Goal: Transaction & Acquisition: Purchase product/service

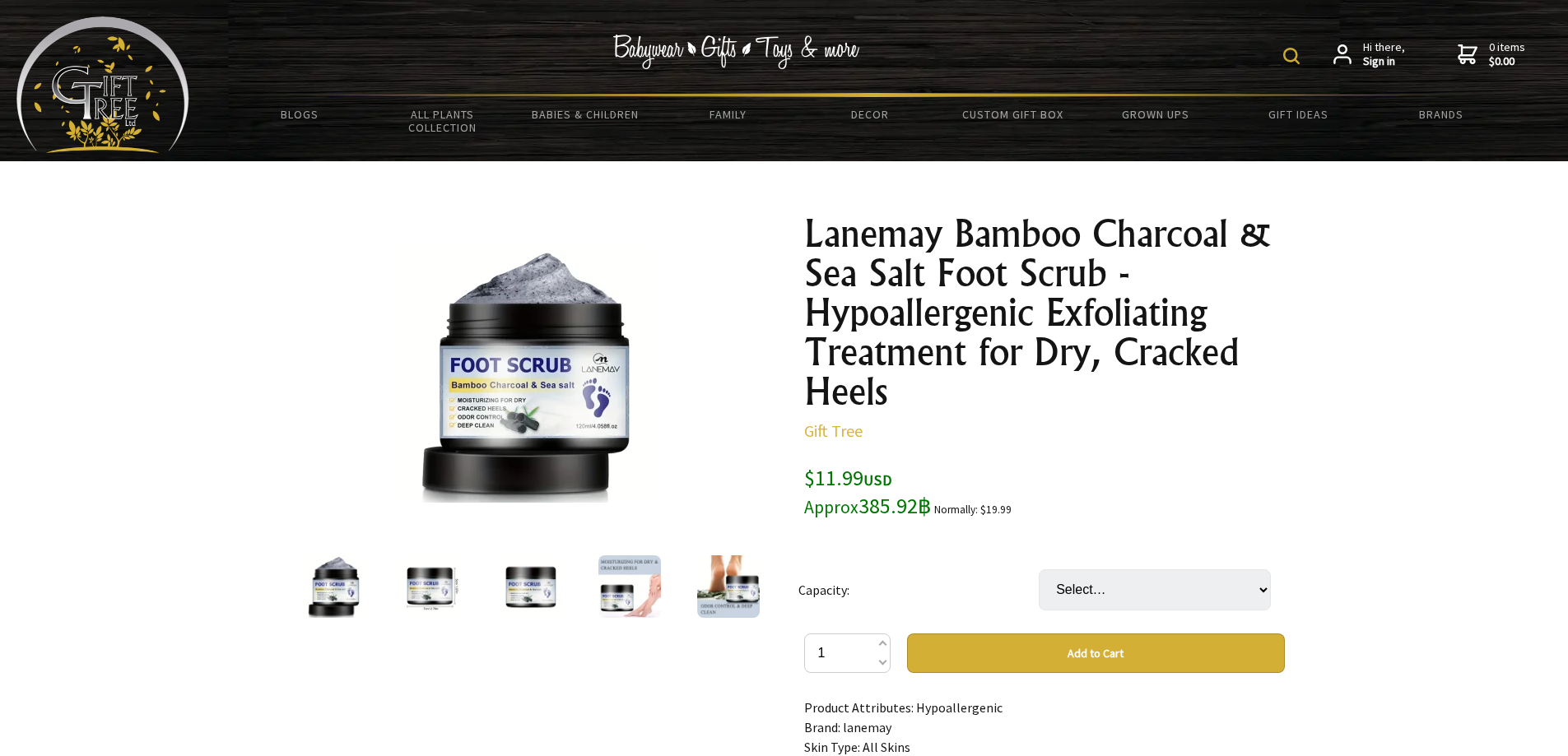
click at [594, 577] on div at bounding box center [629, 586] width 99 height 69
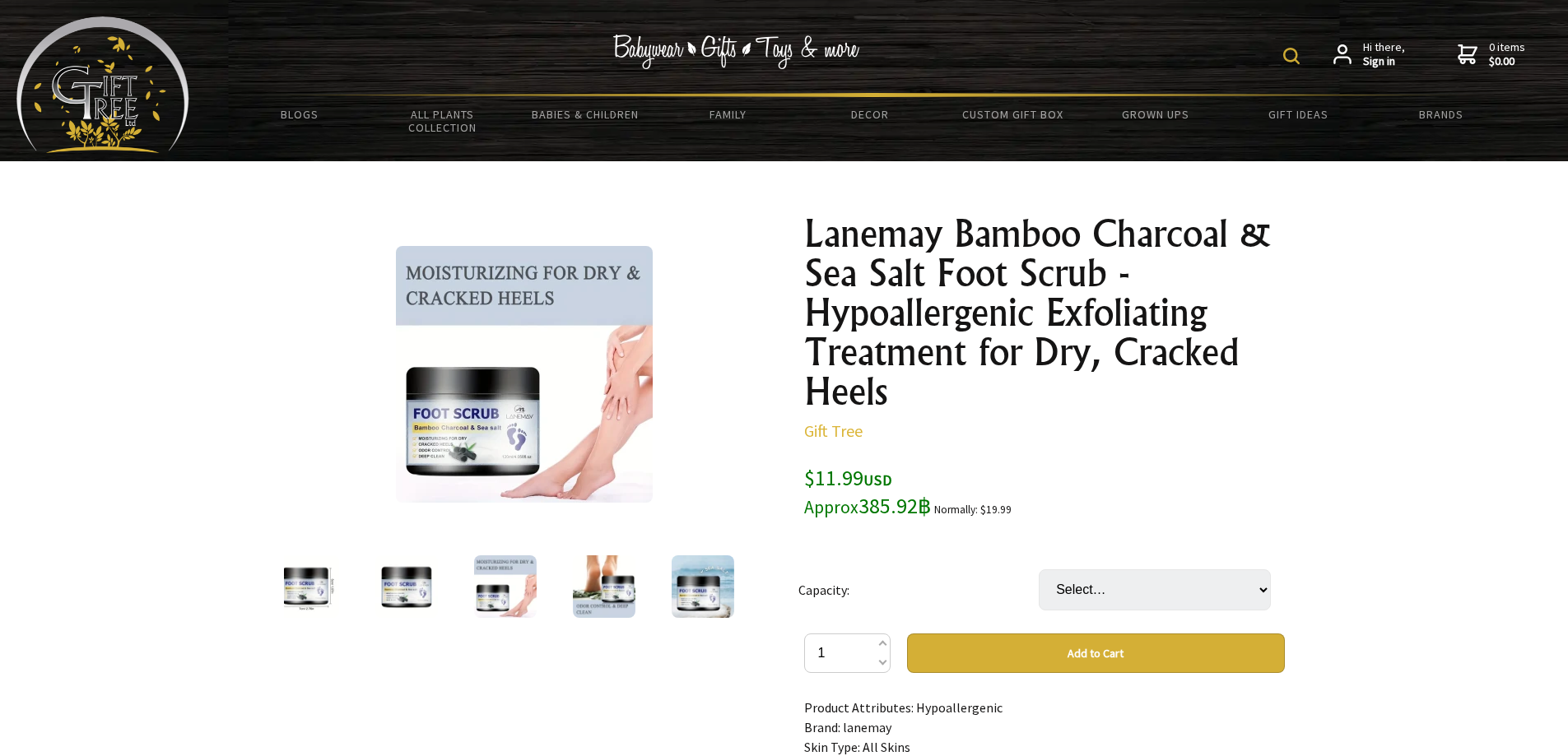
click at [432, 582] on div at bounding box center [498, 586] width 480 height 69
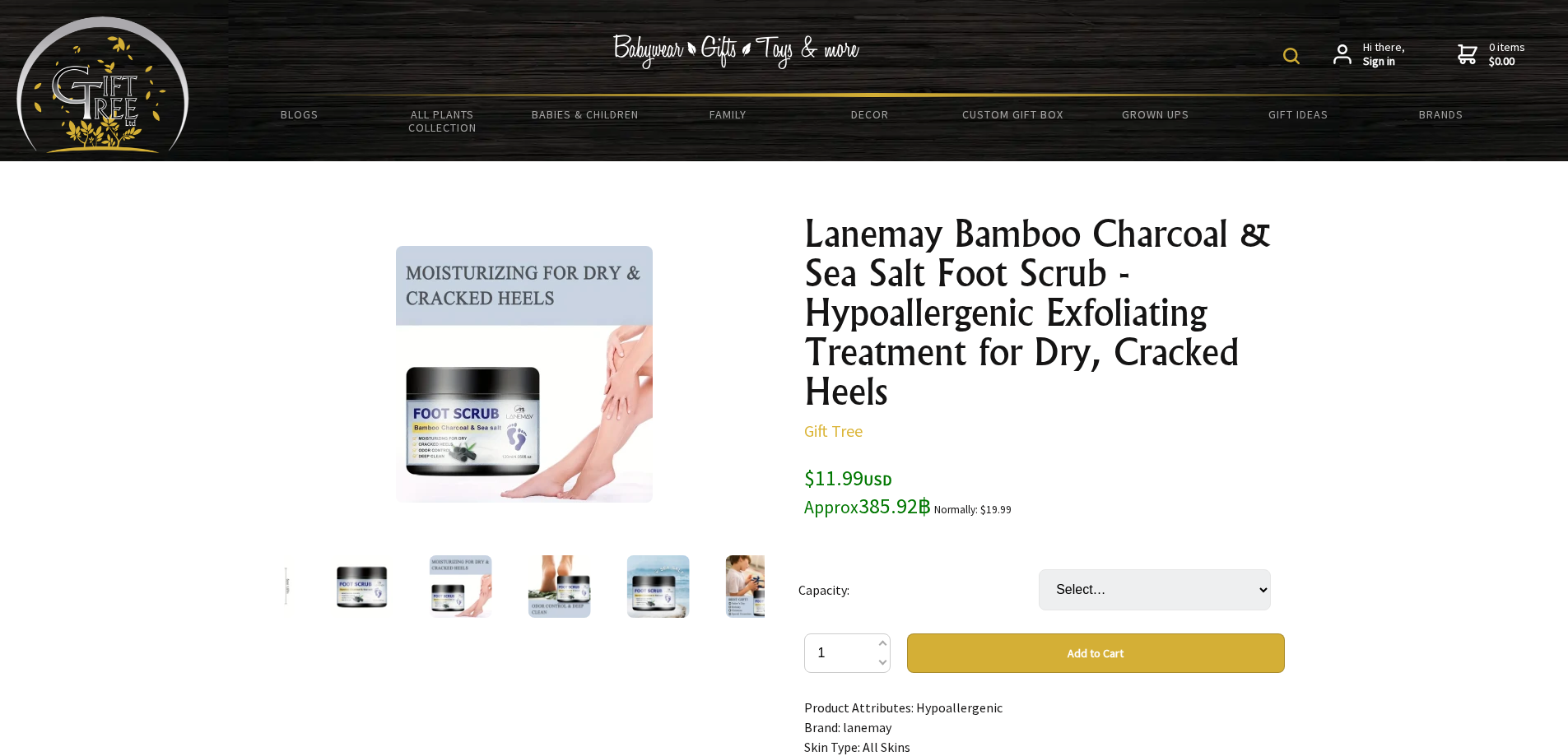
click at [720, 575] on div at bounding box center [756, 586] width 99 height 69
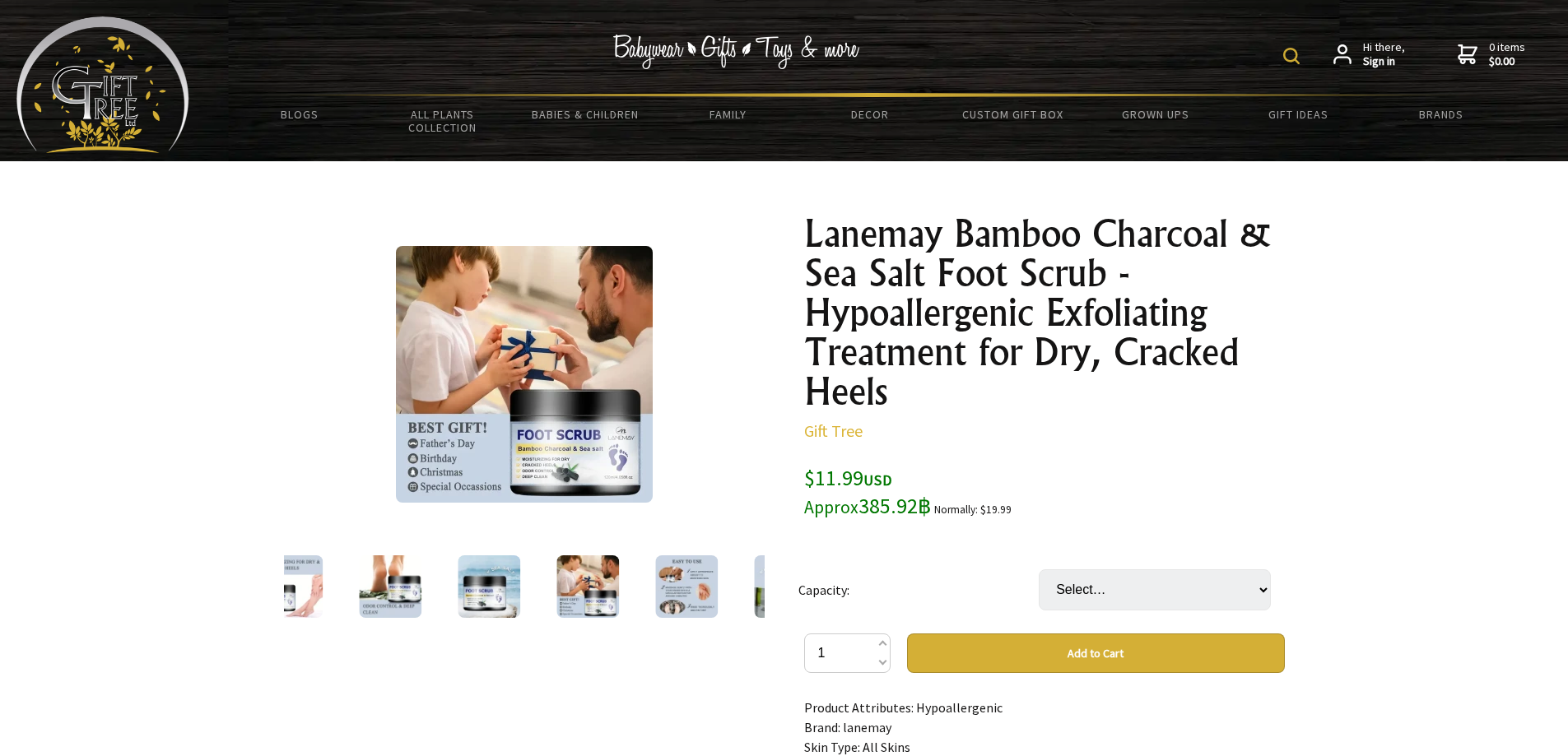
click at [731, 590] on div at bounding box center [686, 586] width 99 height 69
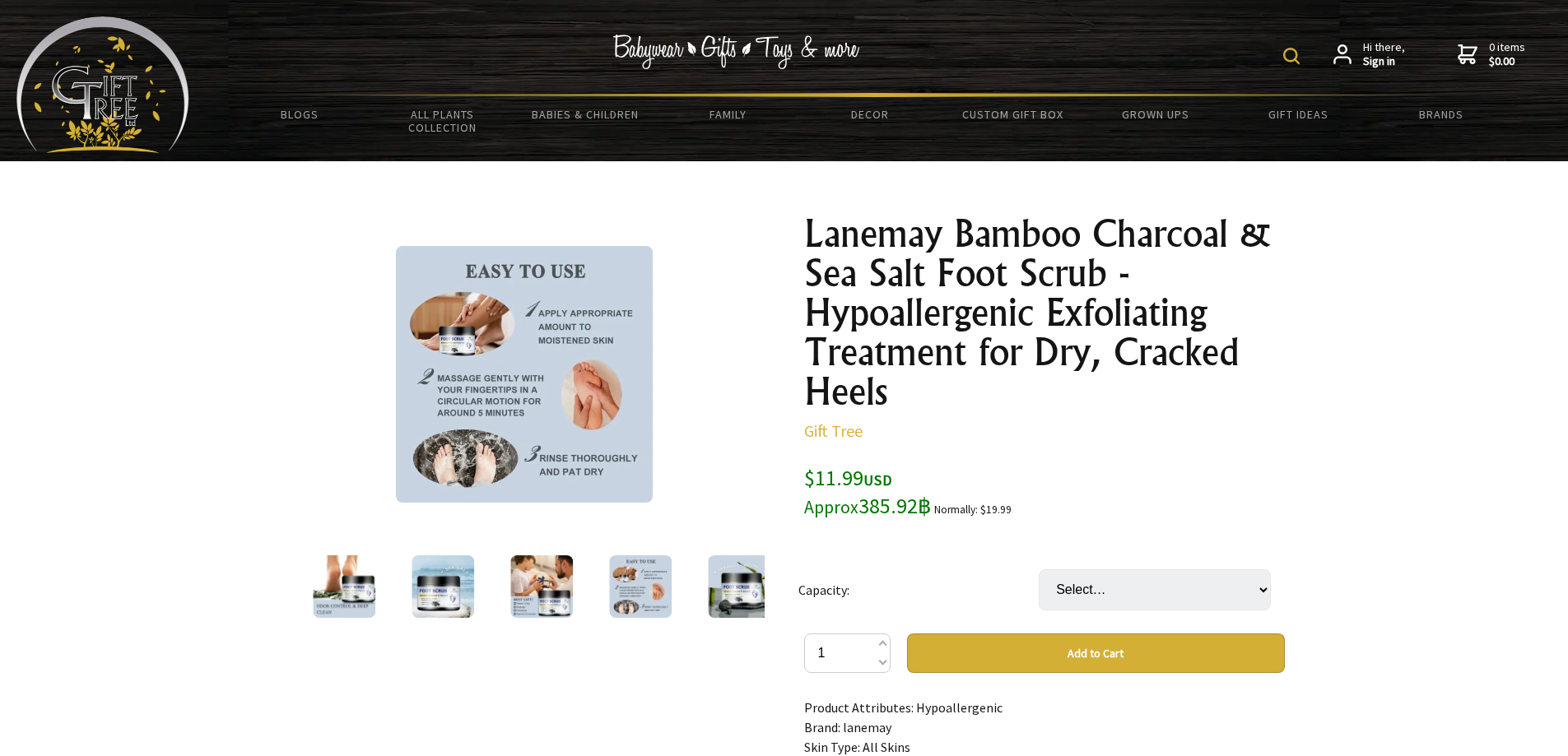
click at [749, 587] on img at bounding box center [739, 587] width 62 height 62
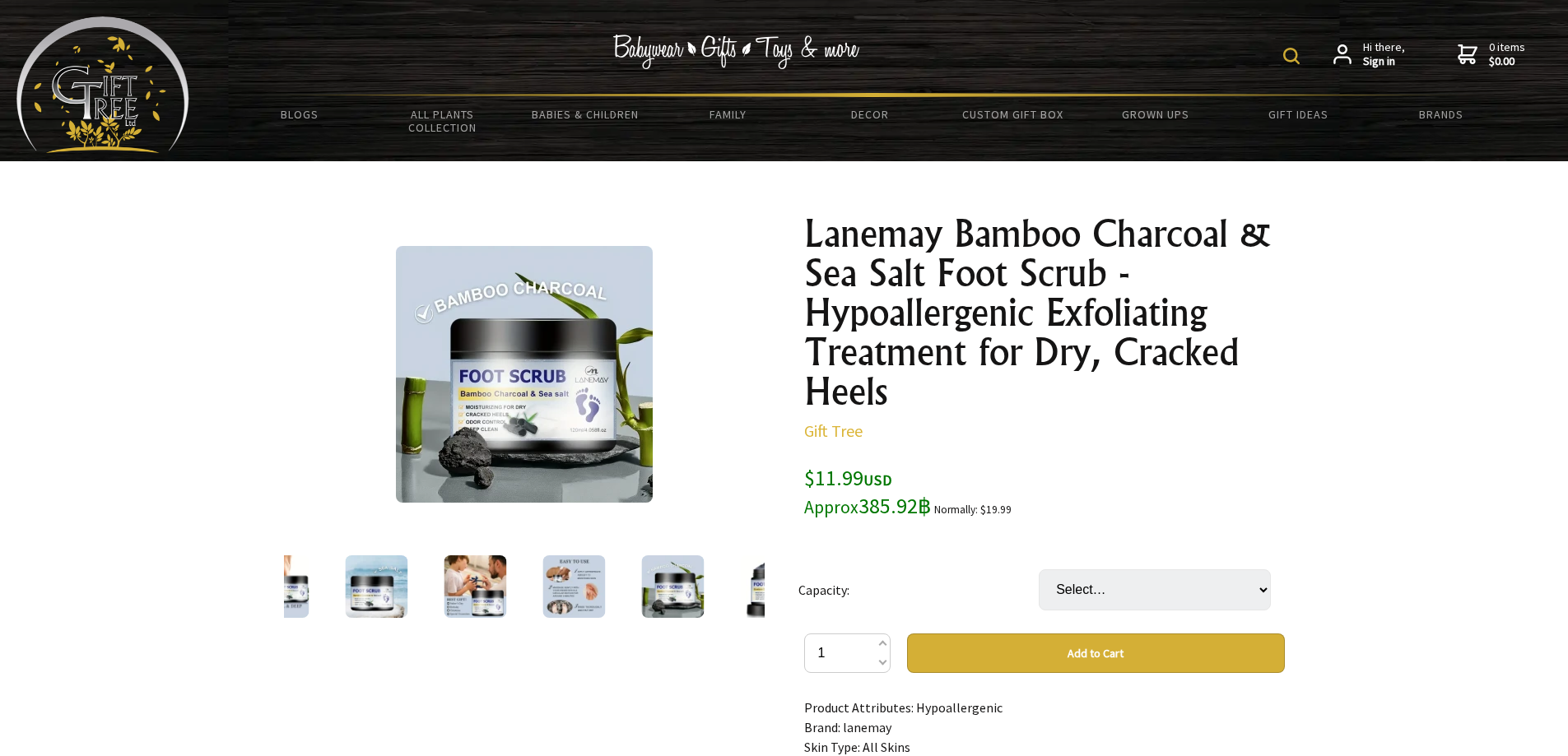
click at [728, 590] on div at bounding box center [770, 586] width 99 height 69
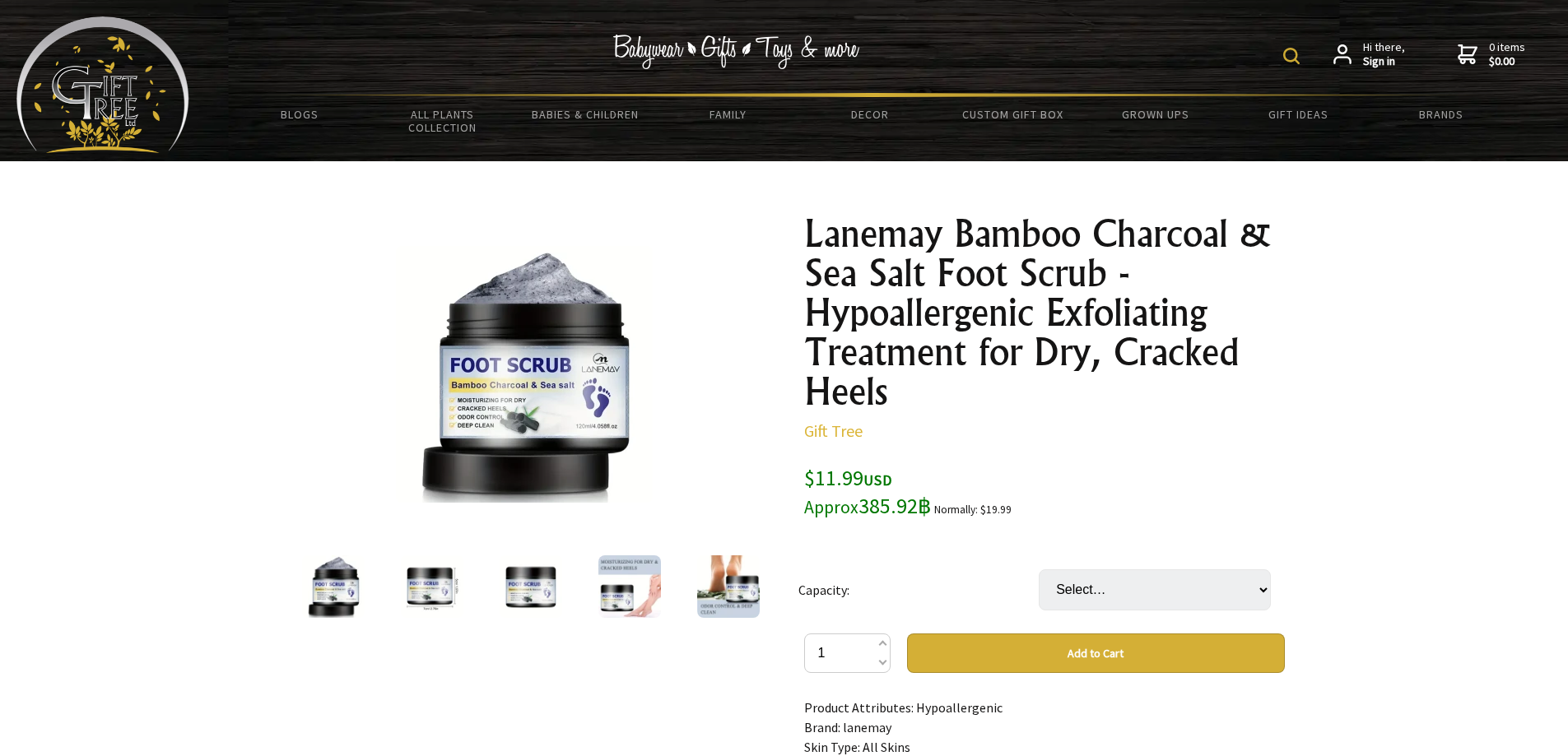
click at [412, 611] on img at bounding box center [432, 587] width 62 height 62
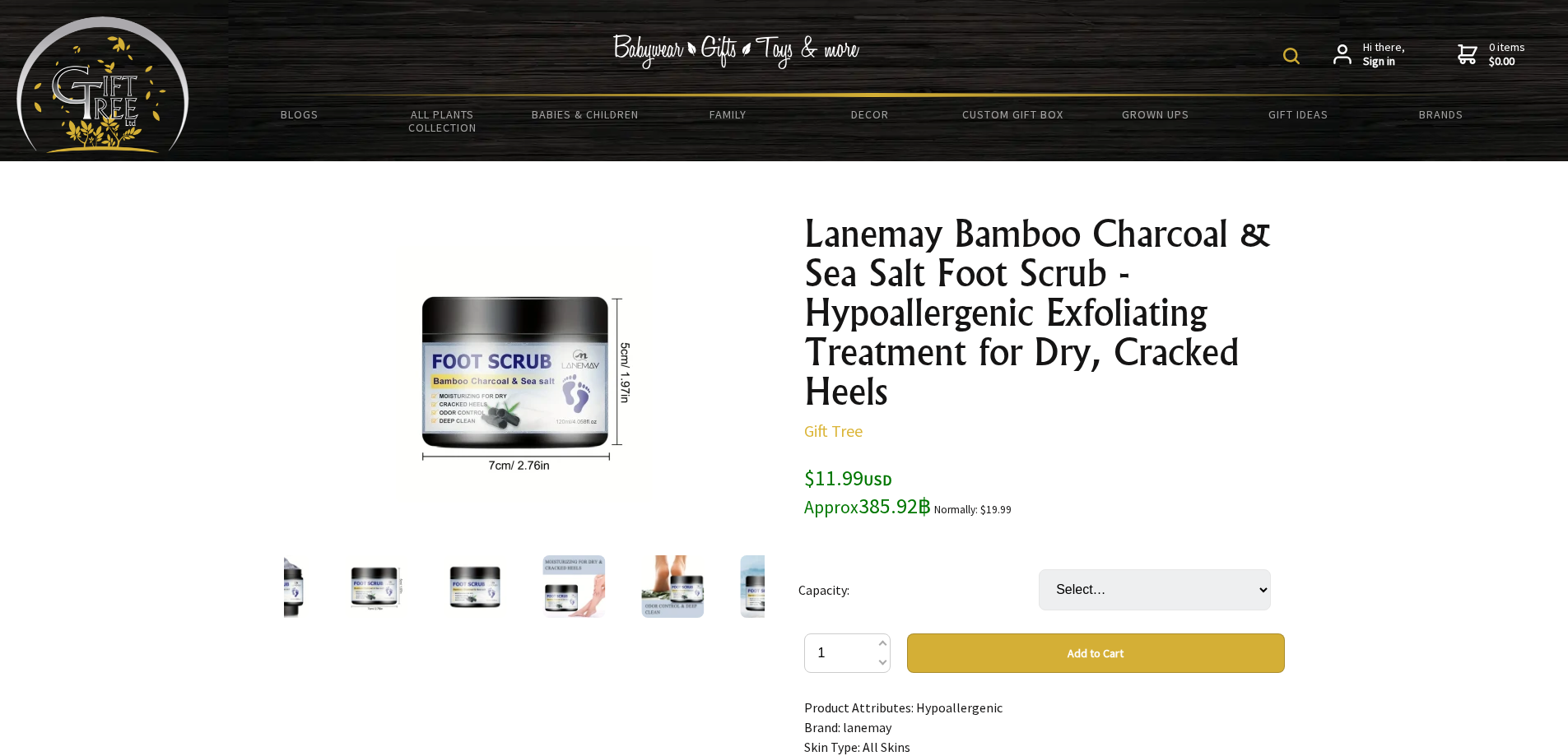
click at [708, 587] on div at bounding box center [468, 586] width 480 height 69
click at [759, 587] on img at bounding box center [770, 587] width 62 height 62
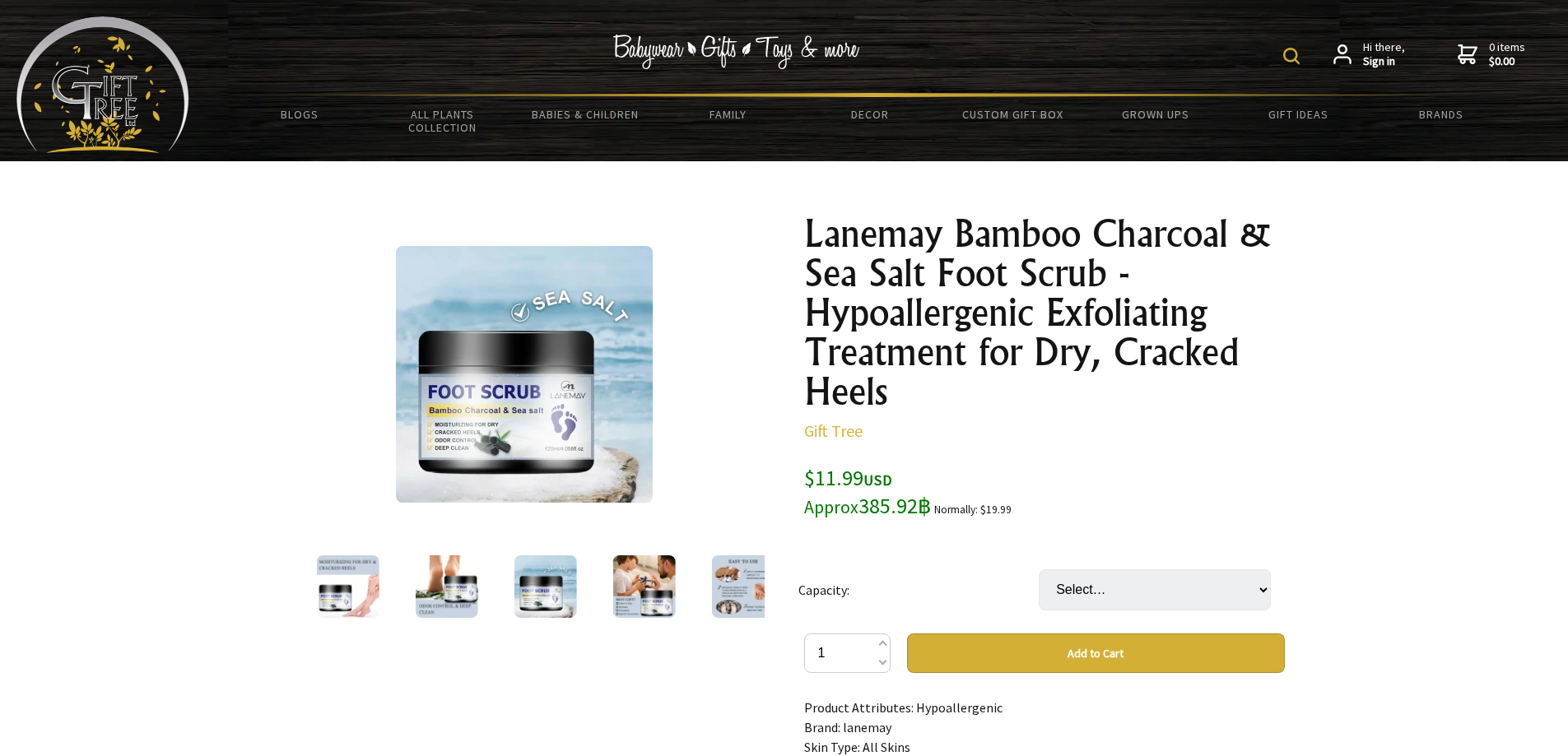
click at [649, 584] on img at bounding box center [643, 587] width 62 height 62
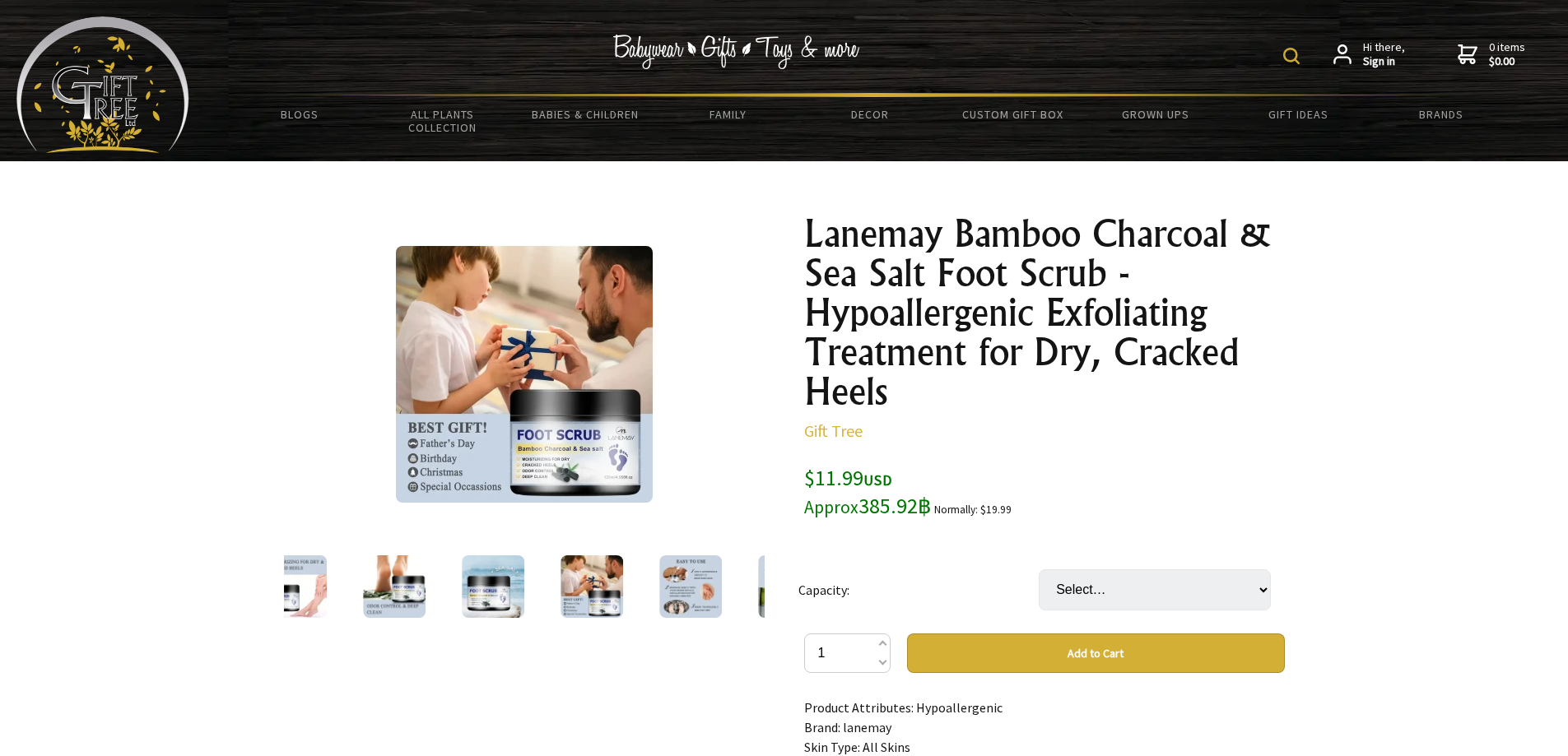
click at [719, 577] on div at bounding box center [690, 586] width 99 height 69
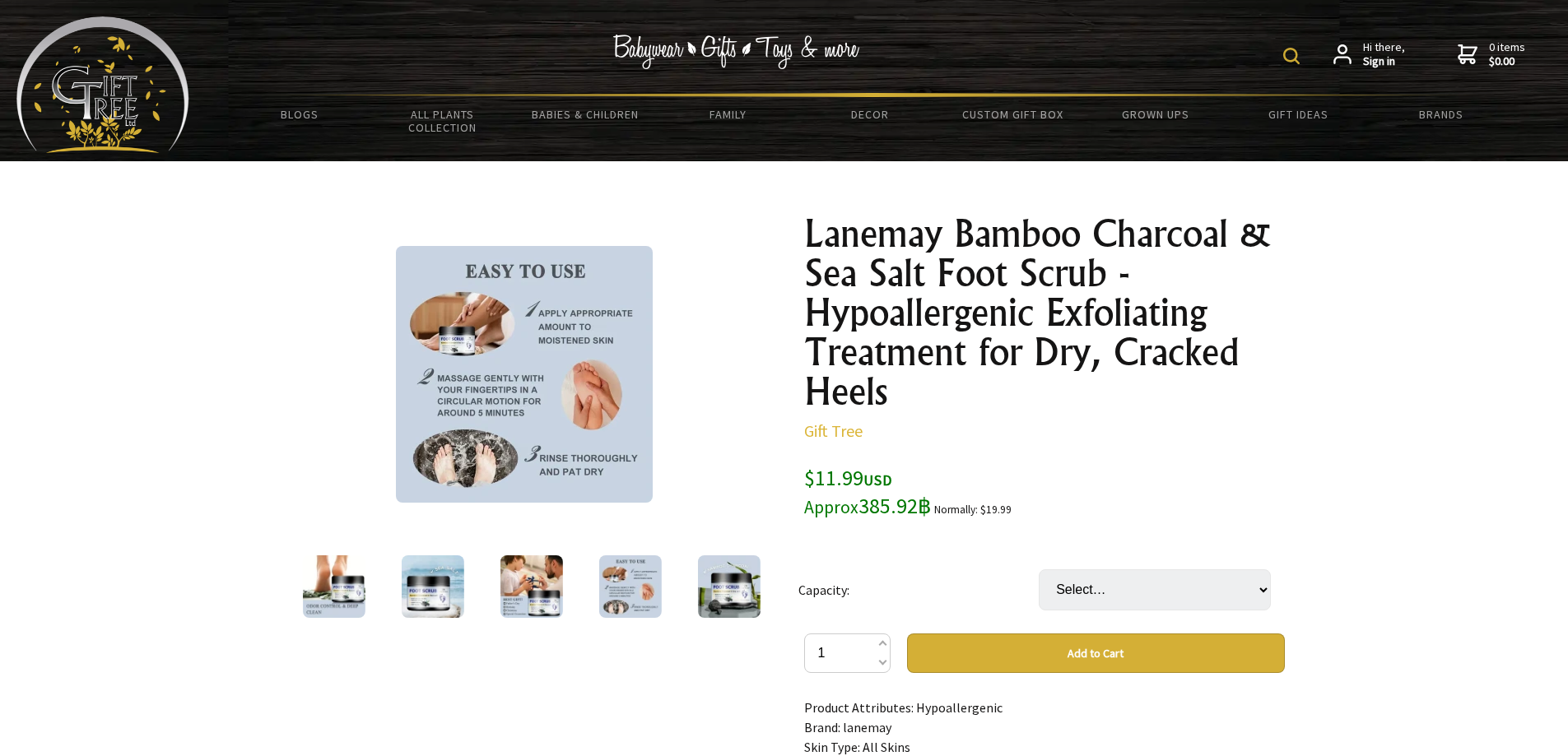
click at [742, 593] on img at bounding box center [728, 587] width 62 height 62
